Goal: Task Accomplishment & Management: Manage account settings

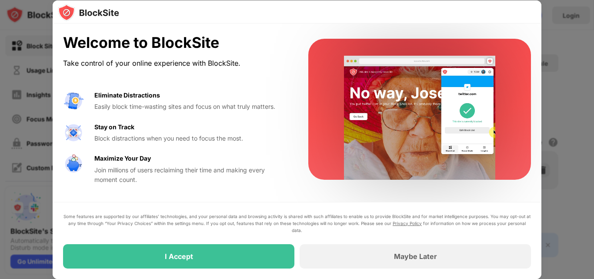
click at [227, 262] on div "I Accept" at bounding box center [178, 256] width 231 height 24
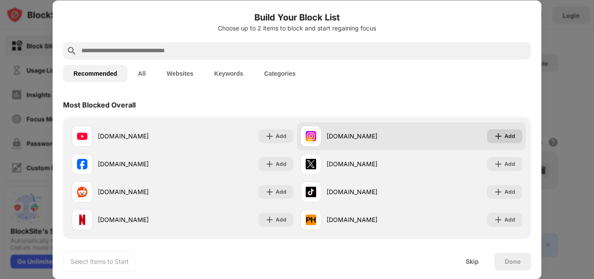
click at [508, 140] on div "Add" at bounding box center [504, 136] width 35 height 14
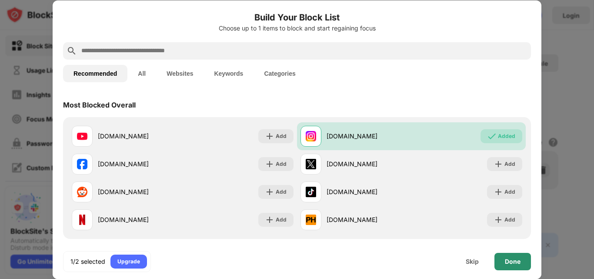
click at [502, 265] on div "Done" at bounding box center [512, 260] width 37 height 17
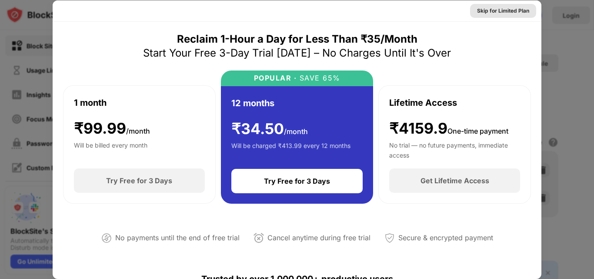
click at [502, 10] on div "Skip for Limited Plan" at bounding box center [503, 11] width 52 height 9
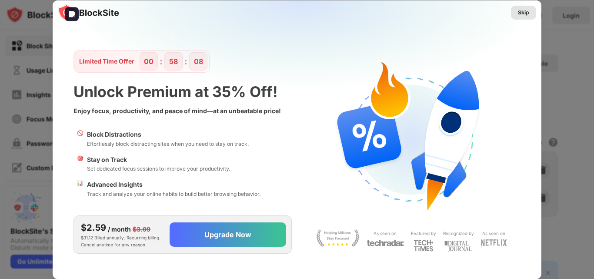
click at [521, 16] on div "Skip" at bounding box center [523, 12] width 11 height 9
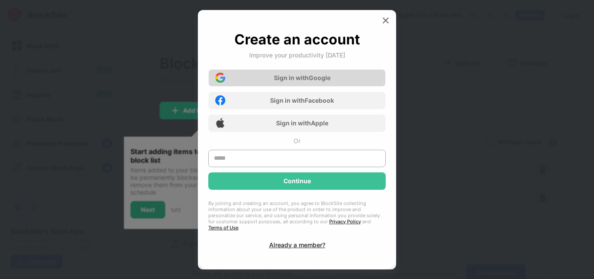
click at [335, 78] on div "Sign in with Google" at bounding box center [296, 77] width 177 height 17
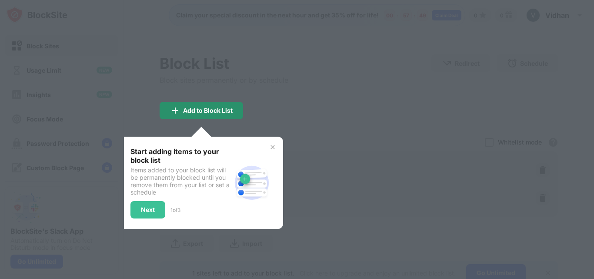
click at [199, 107] on div "Add to Block List" at bounding box center [208, 110] width 50 height 7
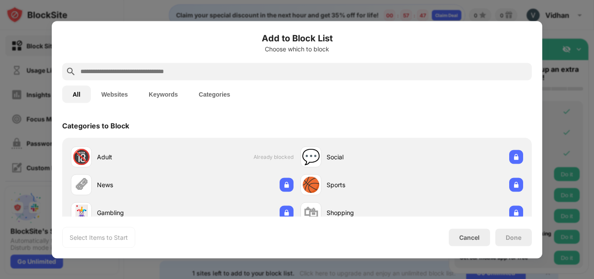
click at [586, 101] on div at bounding box center [297, 139] width 594 height 279
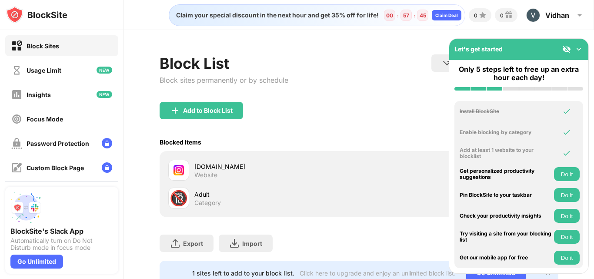
click at [314, 168] on div "instagram.com" at bounding box center [276, 166] width 165 height 9
click at [564, 50] on img at bounding box center [566, 49] width 9 height 9
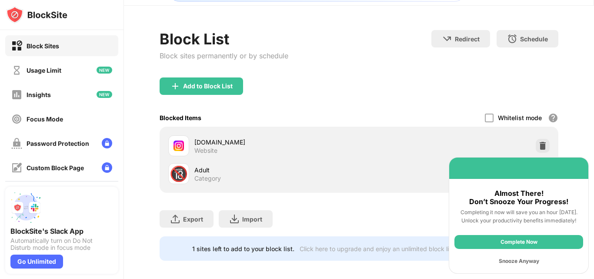
scroll to position [37, 0]
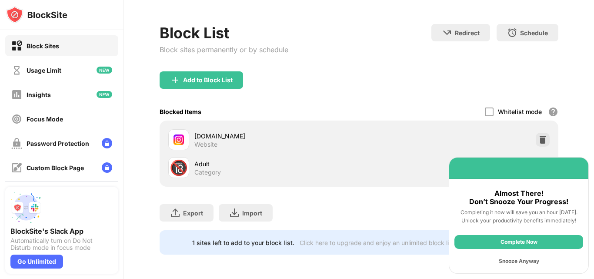
click at [524, 199] on div "Almost There! Don’t Snooze Your Progress!" at bounding box center [518, 197] width 129 height 17
click at [424, 239] on div "Click here to upgrade and enjoy an unlimited block list." at bounding box center [377, 242] width 156 height 7
drag, startPoint x: 501, startPoint y: 168, endPoint x: 398, endPoint y: 179, distance: 104.0
click at [408, 176] on div "Block Sites Usage Limit Insights Focus Mode Password Protection Custom Block Pa…" at bounding box center [297, 139] width 594 height 279
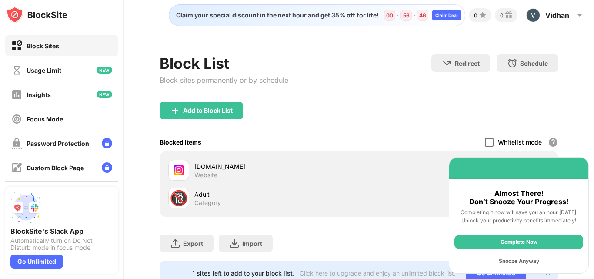
click at [485, 142] on div at bounding box center [489, 142] width 9 height 9
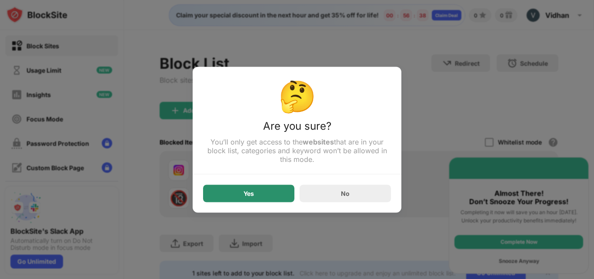
click at [220, 199] on div "Yes" at bounding box center [248, 192] width 91 height 17
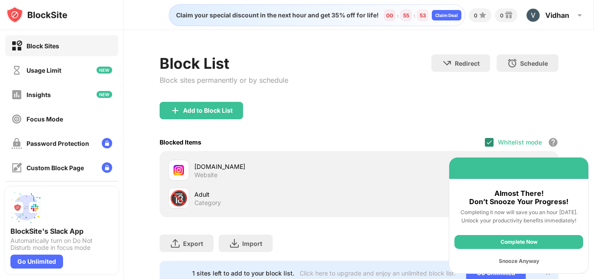
click at [485, 140] on img at bounding box center [488, 142] width 7 height 7
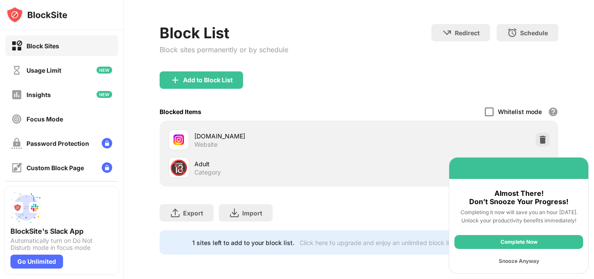
scroll to position [37, 0]
click at [485, 107] on div at bounding box center [489, 111] width 9 height 9
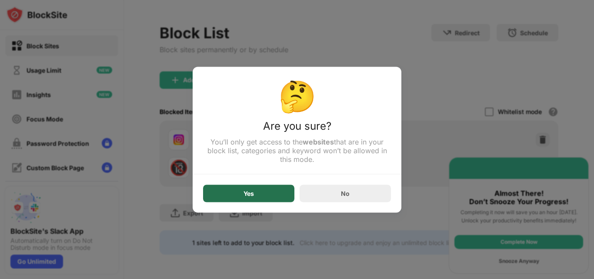
click at [251, 190] on div "Yes" at bounding box center [248, 192] width 91 height 17
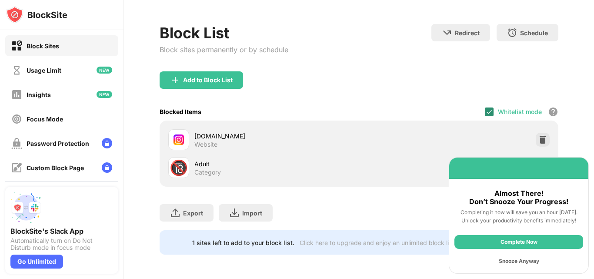
click at [485, 108] on img at bounding box center [488, 111] width 7 height 7
click at [535, 259] on div "Snooze Anyway" at bounding box center [518, 261] width 129 height 14
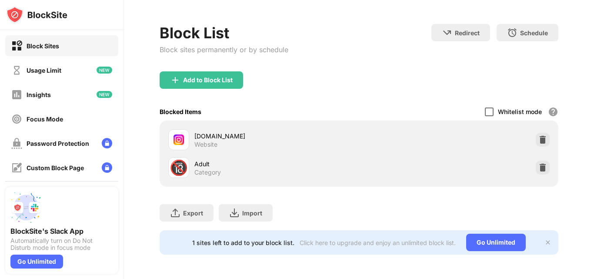
click at [544, 239] on img at bounding box center [547, 242] width 7 height 7
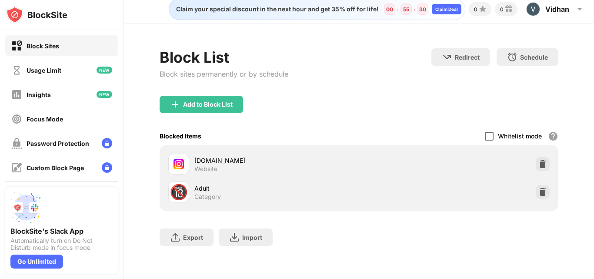
scroll to position [0, 0]
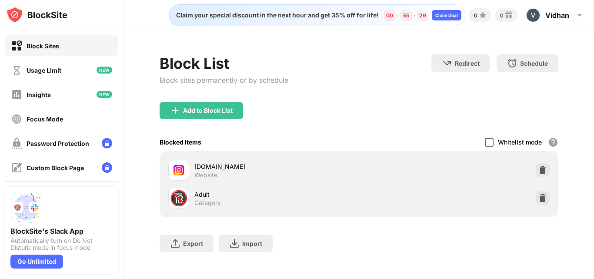
click at [214, 104] on div "Add to Block List" at bounding box center [200, 110] width 83 height 17
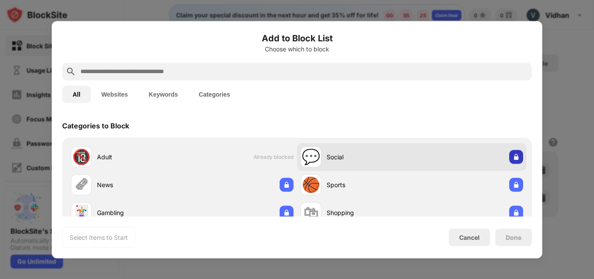
click at [512, 160] on img at bounding box center [516, 156] width 9 height 9
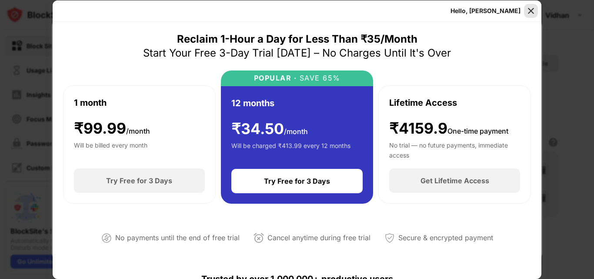
click at [530, 11] on img at bounding box center [530, 11] width 9 height 9
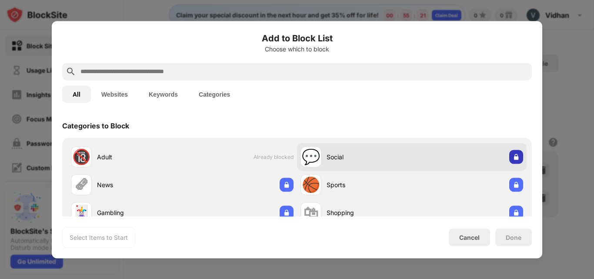
click at [512, 158] on img at bounding box center [516, 156] width 9 height 9
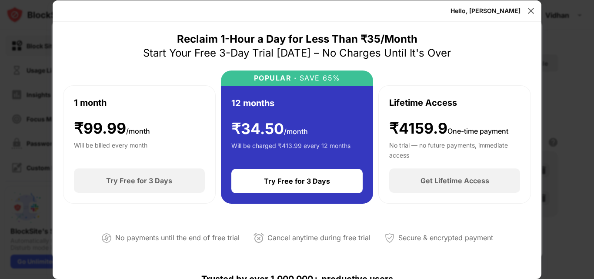
click at [530, 11] on img at bounding box center [530, 11] width 9 height 9
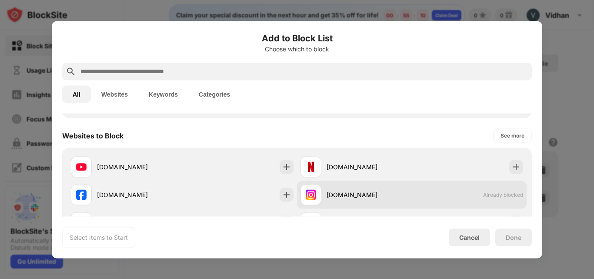
scroll to position [107, 0]
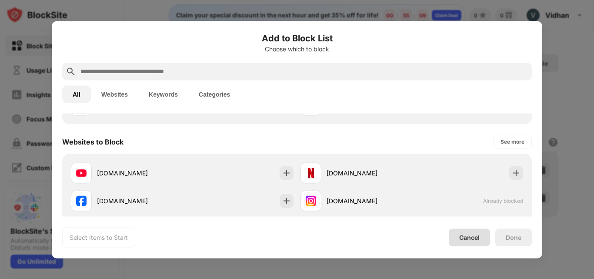
click at [462, 239] on div "Cancel" at bounding box center [469, 236] width 20 height 7
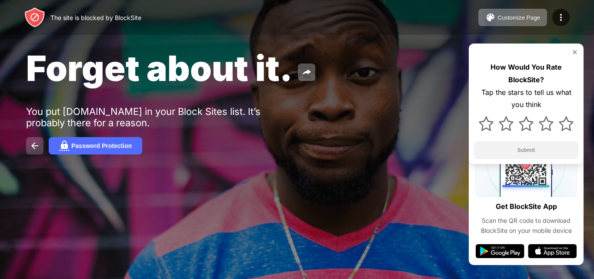
click at [39, 147] on img at bounding box center [35, 145] width 10 height 10
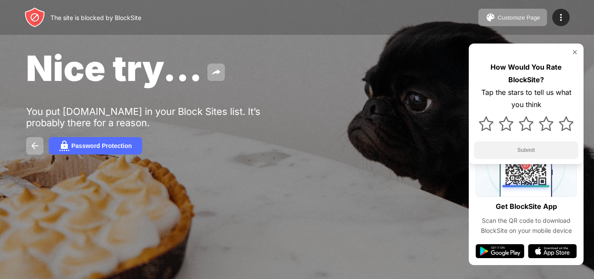
click at [477, 18] on div "The site is blocked by BlockSite Customize Page Edit Block List Redirect Custom…" at bounding box center [297, 17] width 594 height 35
click at [488, 18] on img at bounding box center [490, 17] width 10 height 10
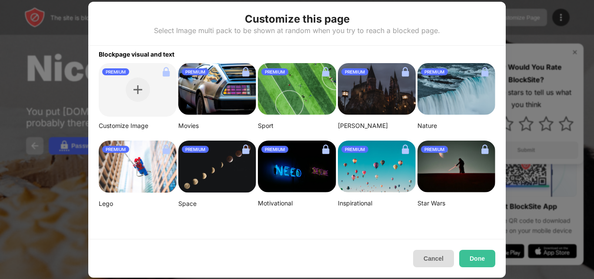
click at [436, 261] on button "Cancel" at bounding box center [433, 257] width 41 height 17
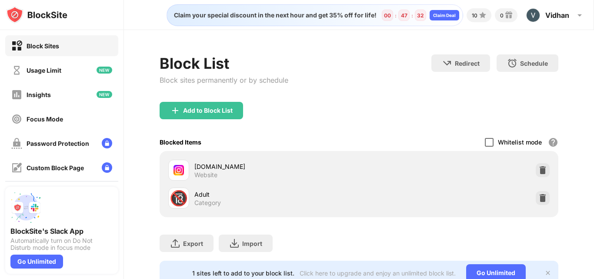
click at [485, 140] on div at bounding box center [489, 142] width 9 height 9
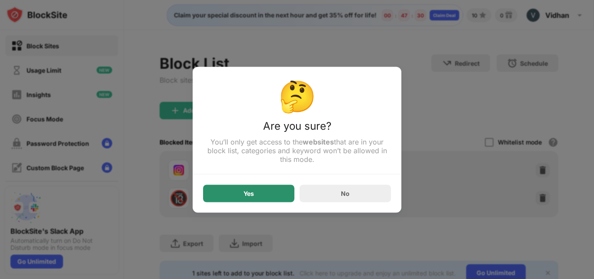
click at [252, 199] on div "Yes" at bounding box center [248, 192] width 91 height 17
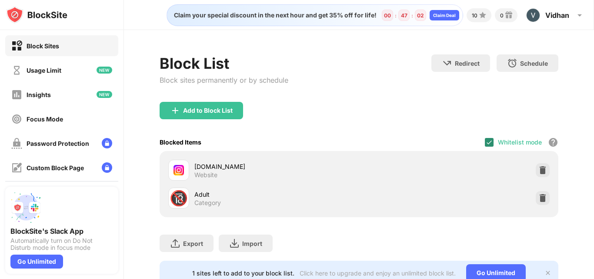
click at [485, 143] on img at bounding box center [488, 142] width 7 height 7
